Goal: Information Seeking & Learning: Compare options

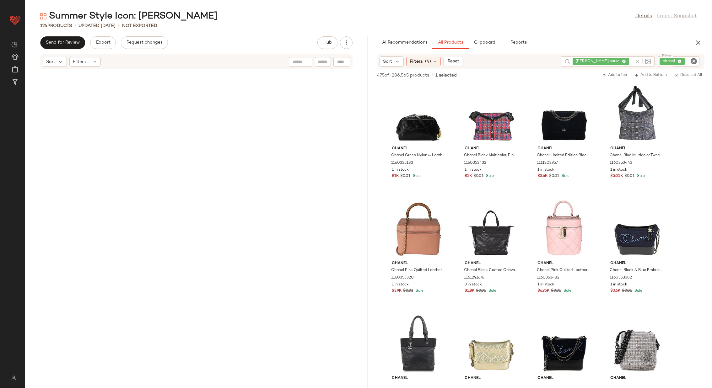
scroll to position [2797, 0]
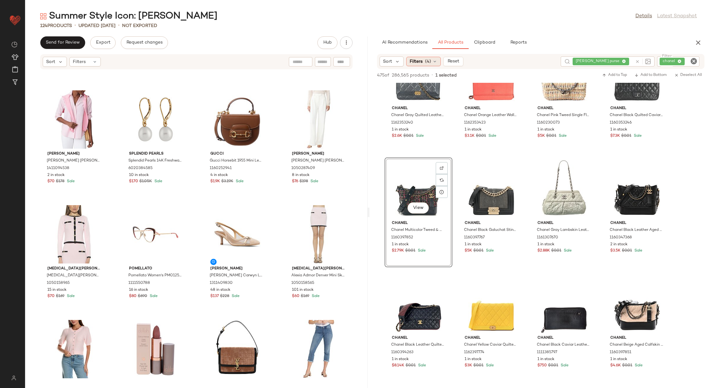
click at [424, 65] on div "Filters (4)" at bounding box center [423, 61] width 35 height 9
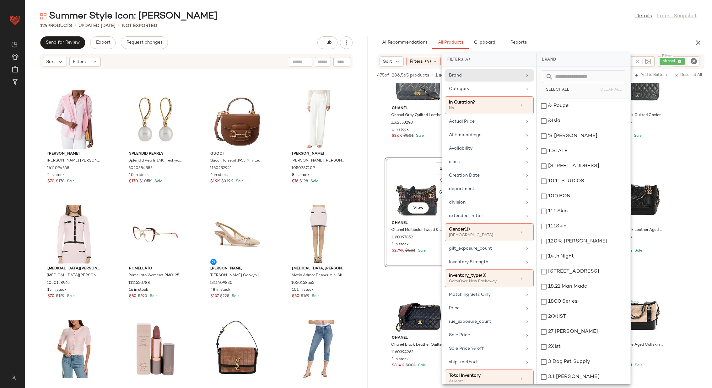
click at [298, 35] on div "Summer Style Icon: [PERSON_NAME] Details Latest Snapshot 124 Products • updated…" at bounding box center [368, 199] width 687 height 378
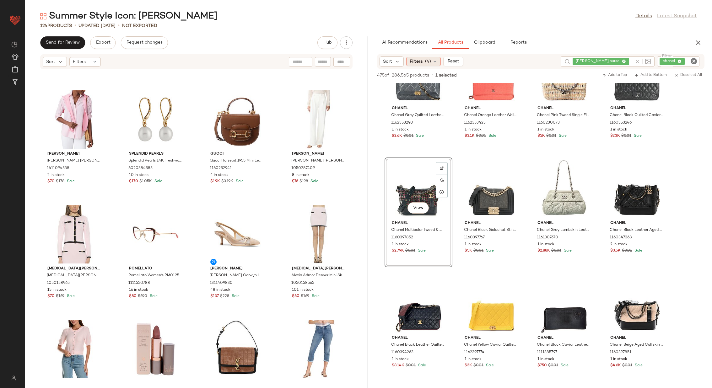
click at [431, 63] on div "Filters (4)" at bounding box center [423, 61] width 35 height 9
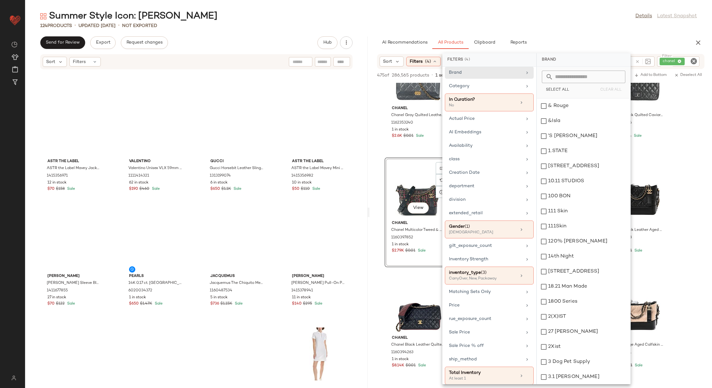
scroll to position [0, 0]
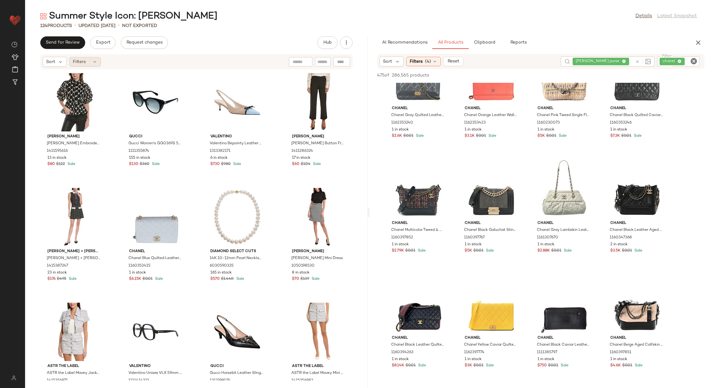
click at [86, 65] on div "Filters" at bounding box center [84, 61] width 31 height 9
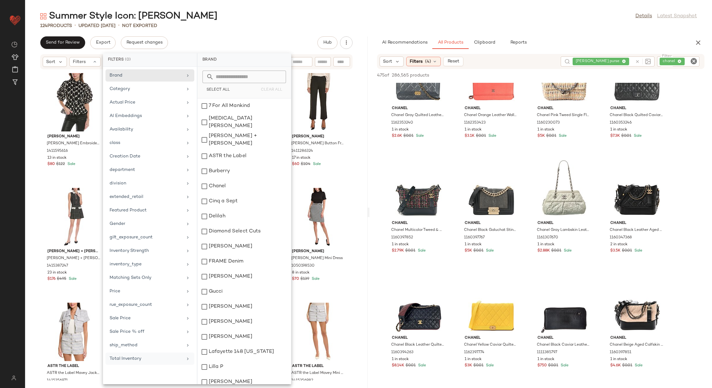
click at [154, 356] on div "Total Inventory" at bounding box center [146, 359] width 73 height 7
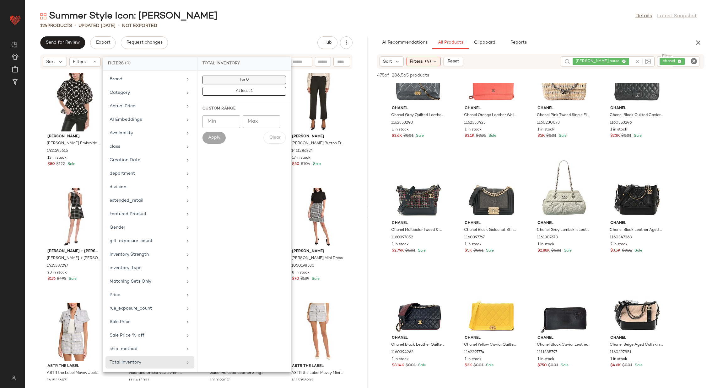
click at [266, 87] on button "For 0" at bounding box center [243, 91] width 83 height 9
click at [355, 147] on div "[PERSON_NAME] Embroidered Puff Sleeve Peplum Top 1411595616 13 in stock $80 $12…" at bounding box center [196, 225] width 342 height 311
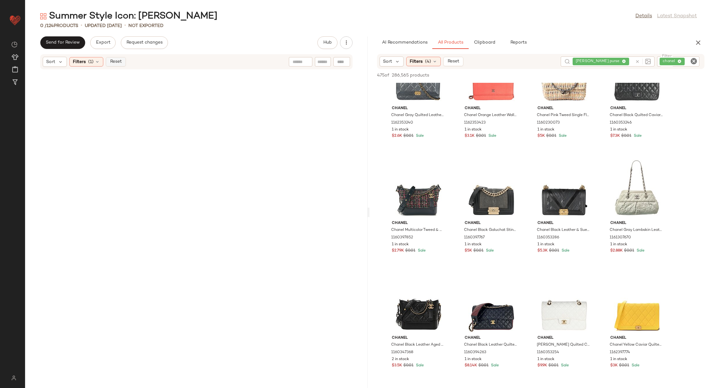
click at [120, 59] on button "Reset" at bounding box center [116, 61] width 20 height 9
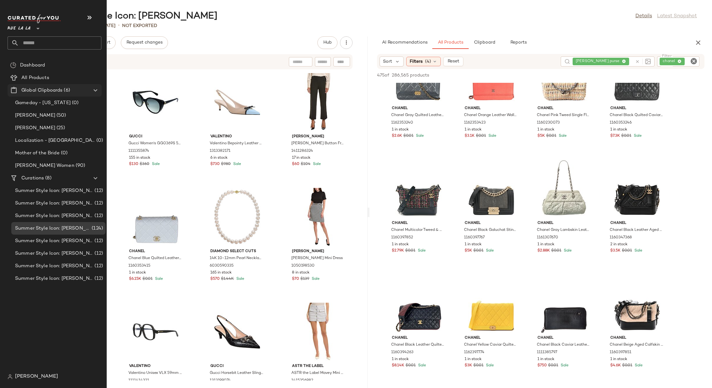
click at [95, 88] on icon at bounding box center [96, 91] width 8 height 8
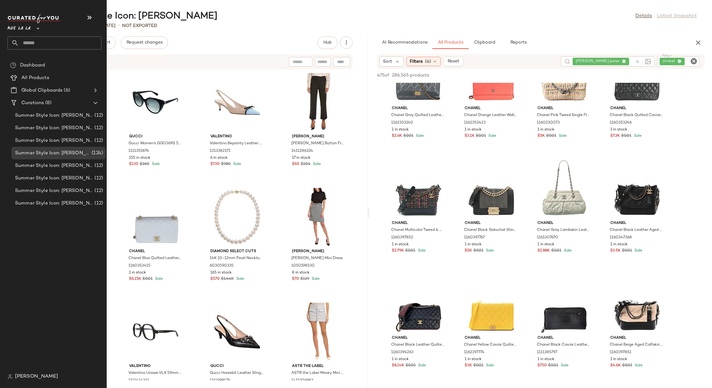
click at [34, 27] on div at bounding box center [37, 25] width 9 height 16
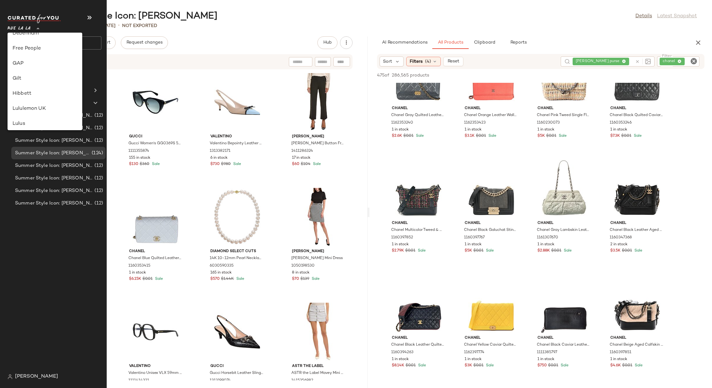
scroll to position [113, 0]
click at [39, 78] on div "Gilt" at bounding box center [45, 81] width 65 height 8
type input "**"
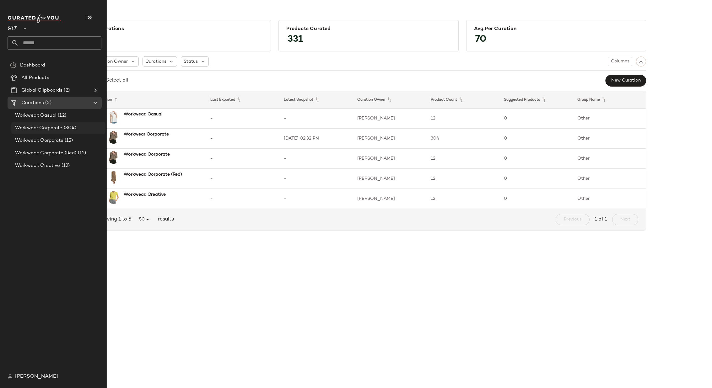
click at [70, 130] on span "(304)" at bounding box center [69, 128] width 14 height 7
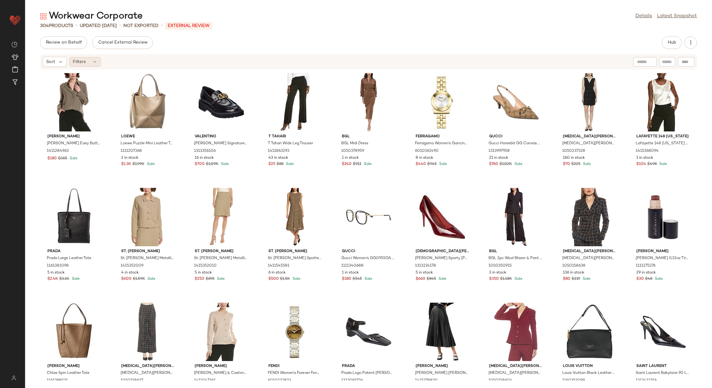
click at [91, 59] on div "Filters" at bounding box center [84, 61] width 31 height 9
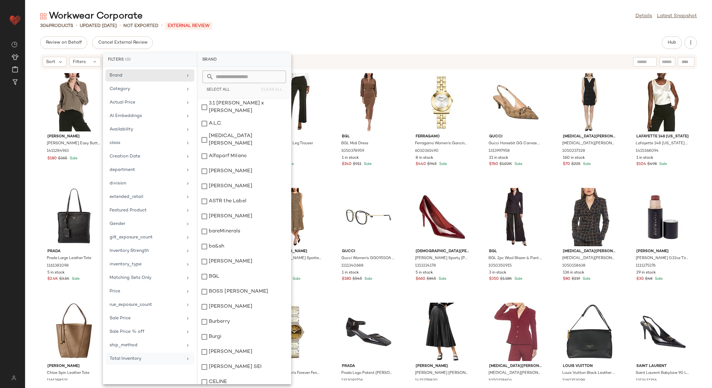
click at [156, 356] on div "Total Inventory" at bounding box center [146, 359] width 73 height 7
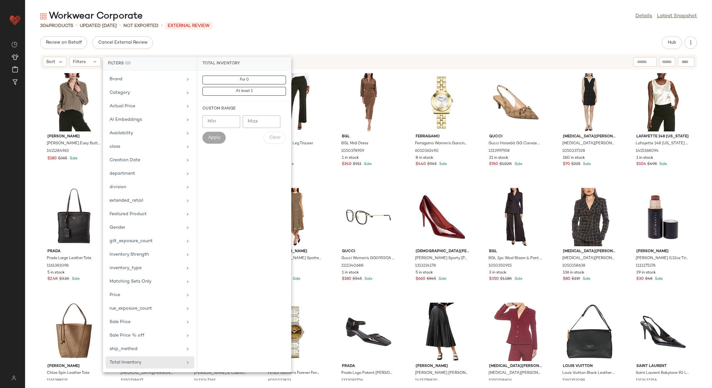
click at [253, 75] on div "For 0 At least 1" at bounding box center [244, 86] width 94 height 30
click at [253, 87] on button "For 0" at bounding box center [243, 91] width 83 height 9
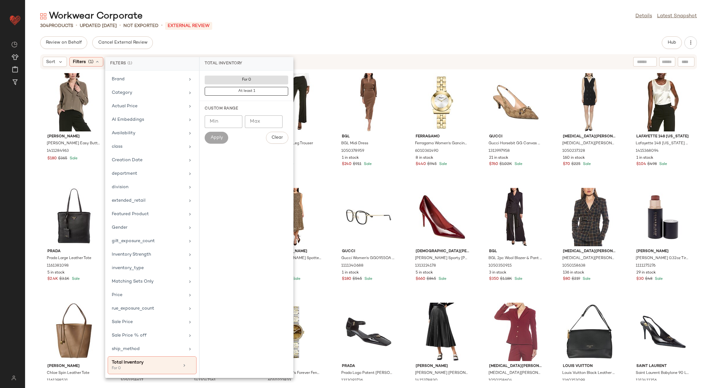
click at [308, 40] on div "Review on Behalf Cancel External Review Hub" at bounding box center [368, 42] width 657 height 13
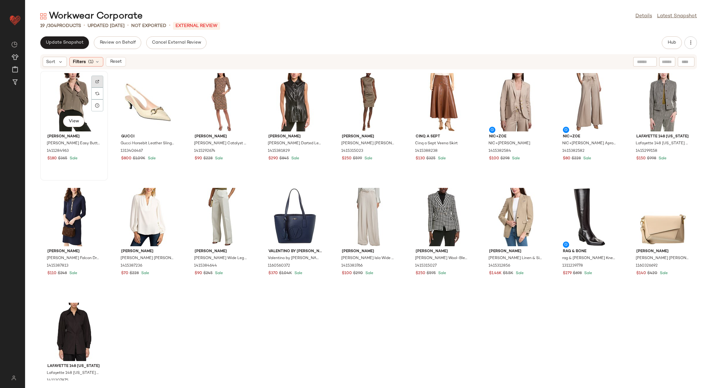
click at [98, 80] on img at bounding box center [97, 82] width 4 height 4
click at [95, 151] on img "button" at bounding box center [96, 151] width 4 height 4
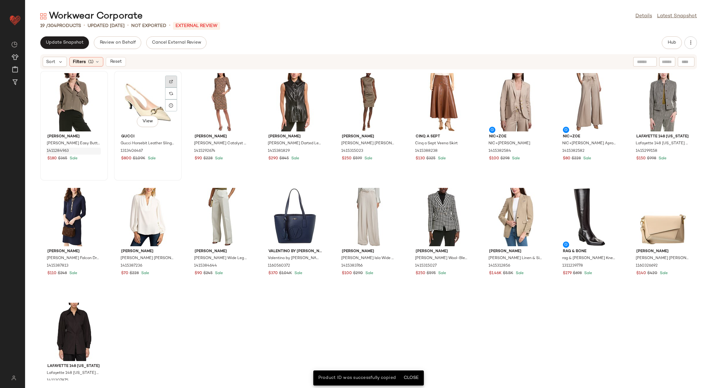
click at [170, 83] on img at bounding box center [171, 82] width 4 height 4
click at [170, 150] on img "button" at bounding box center [170, 151] width 4 height 4
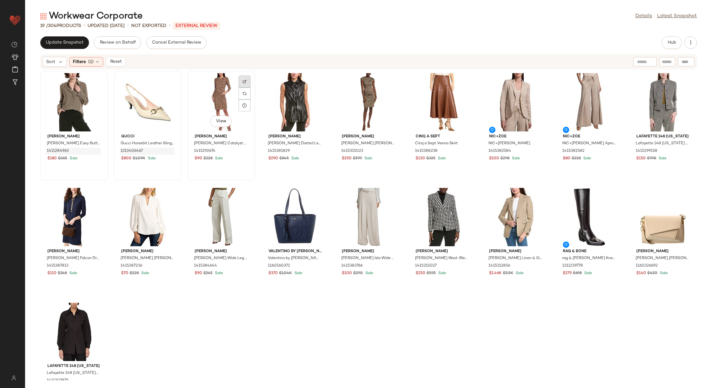
click at [246, 88] on div at bounding box center [245, 94] width 12 height 12
click at [243, 150] on img "button" at bounding box center [244, 151] width 4 height 4
click at [393, 88] on div at bounding box center [392, 94] width 12 height 12
click at [319, 88] on div at bounding box center [318, 94] width 12 height 12
click at [462, 202] on div at bounding box center [466, 208] width 12 height 12
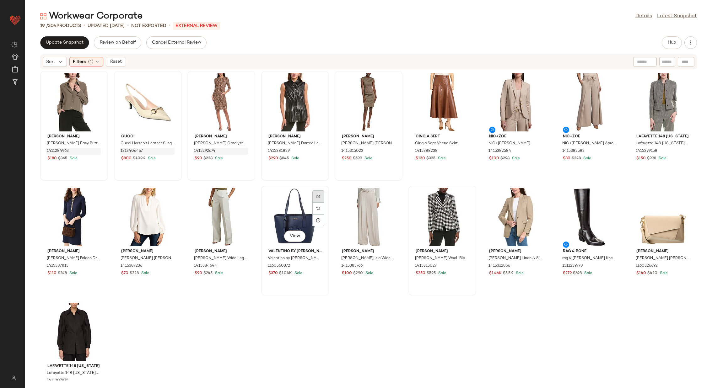
click at [317, 195] on img at bounding box center [318, 197] width 4 height 4
click at [97, 202] on div at bounding box center [97, 208] width 12 height 12
click at [97, 265] on img "button" at bounding box center [96, 266] width 4 height 4
click at [246, 88] on div at bounding box center [245, 94] width 12 height 12
click at [174, 88] on div at bounding box center [171, 94] width 12 height 12
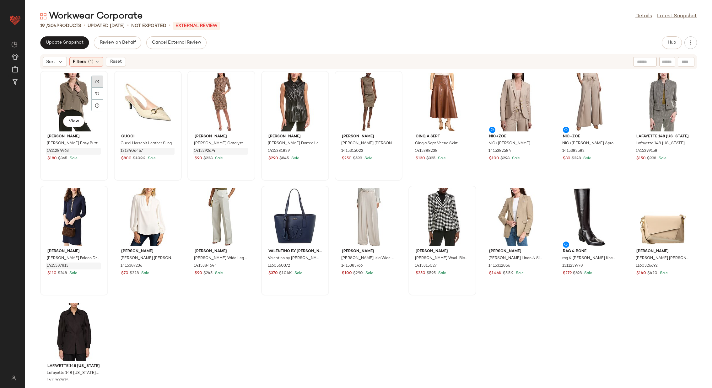
click at [101, 88] on div at bounding box center [97, 94] width 12 height 12
click at [676, 40] on span "Hub" at bounding box center [671, 42] width 9 height 5
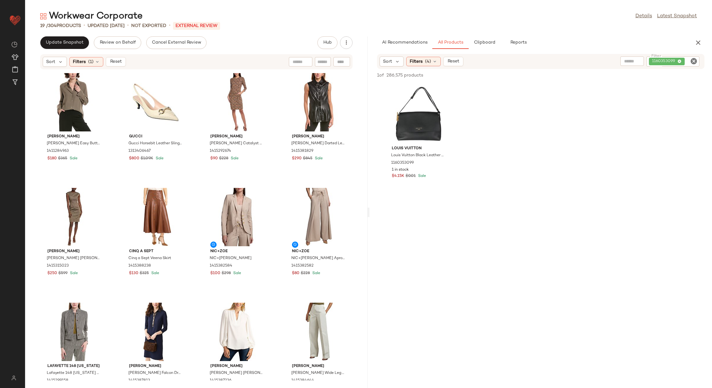
click at [695, 63] on icon "Clear Filter" at bounding box center [694, 61] width 8 height 8
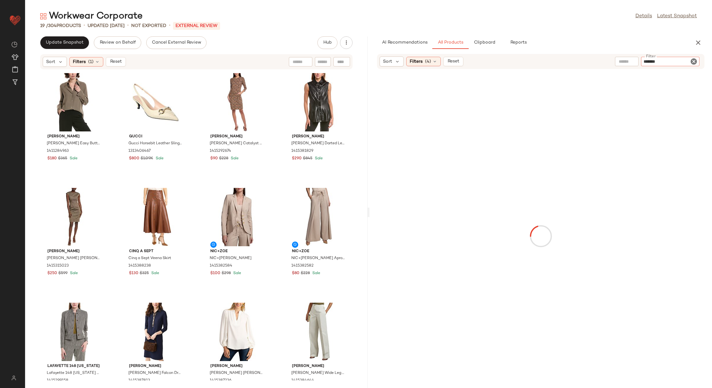
type input "********"
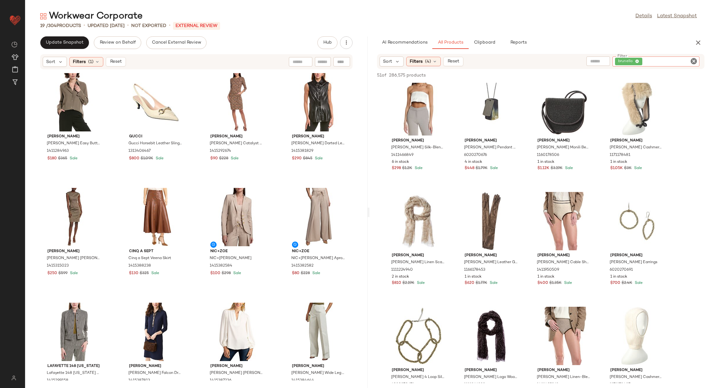
scroll to position [245, 0]
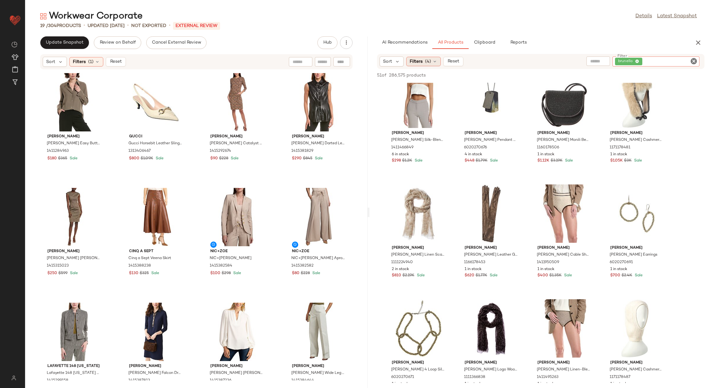
click at [434, 62] on icon at bounding box center [434, 61] width 5 height 5
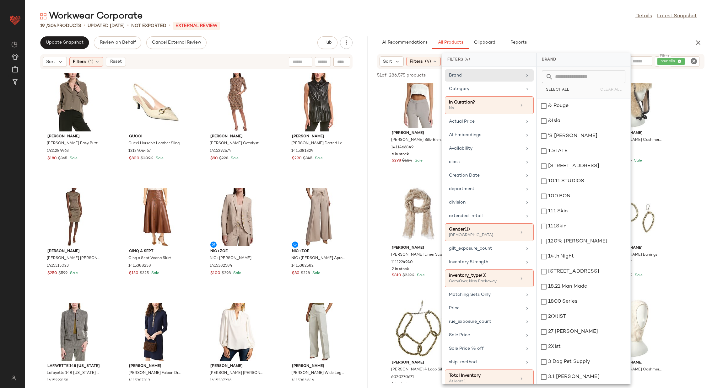
scroll to position [3, 0]
click at [526, 374] on icon at bounding box center [527, 376] width 4 height 4
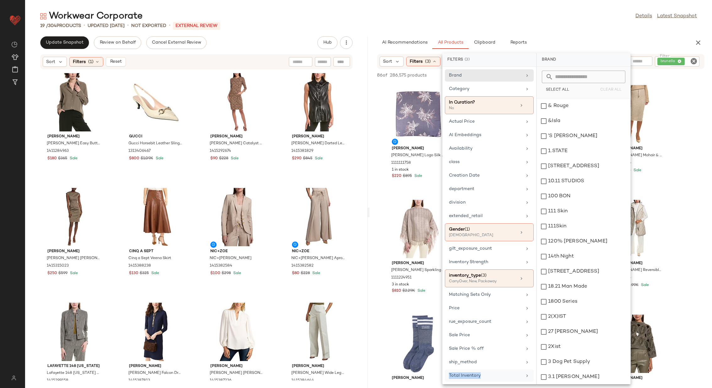
click at [503, 373] on div "Total Inventory" at bounding box center [485, 376] width 73 height 7
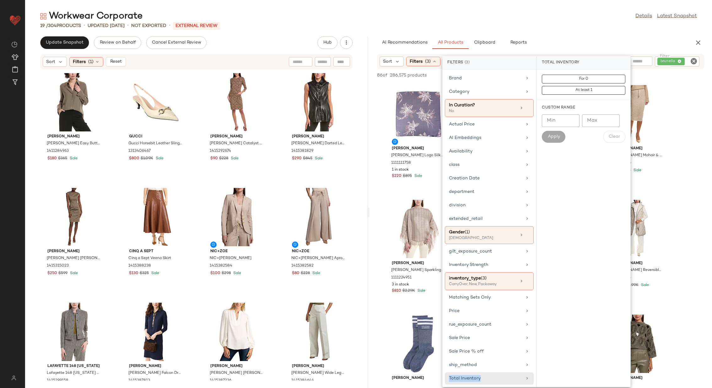
click at [526, 376] on icon at bounding box center [527, 378] width 5 height 5
click at [576, 86] on button "For 0" at bounding box center [583, 90] width 83 height 9
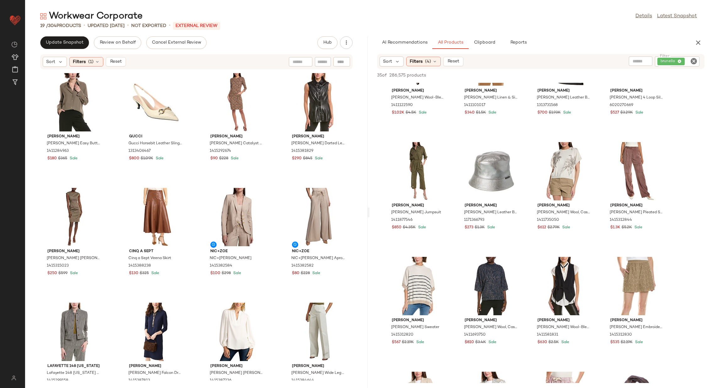
scroll to position [518, 0]
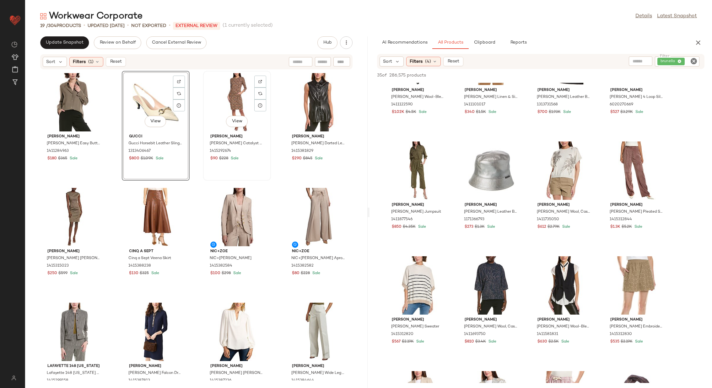
click at [219, 104] on div "View" at bounding box center [236, 102] width 63 height 58
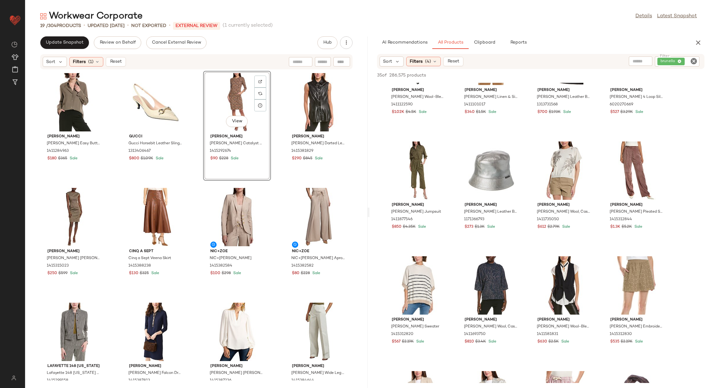
click at [196, 104] on div "[PERSON_NAME] [PERSON_NAME] Easy Button Blouse 1411284963 $180 $365 Sale Gucci …" at bounding box center [196, 225] width 342 height 311
